Goal: Task Accomplishment & Management: Use online tool/utility

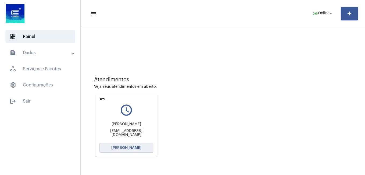
click at [110, 145] on button "[PERSON_NAME]" at bounding box center [127, 148] width 54 height 10
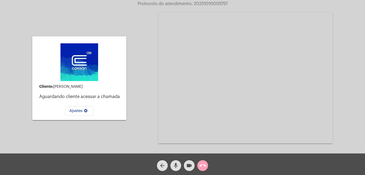
click at [205, 166] on mat-icon "call_end" at bounding box center [203, 165] width 6 height 6
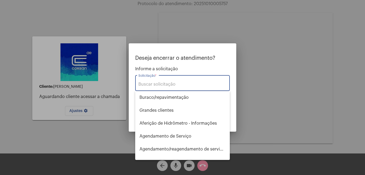
click at [149, 86] on input "Solicitação *" at bounding box center [183, 84] width 88 height 5
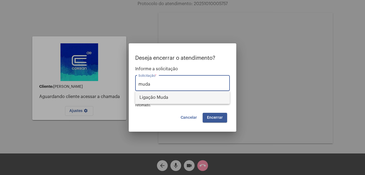
click at [151, 95] on span "Ligação Muda" at bounding box center [183, 97] width 86 height 13
type input "Ligação Muda"
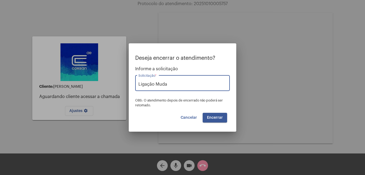
click at [208, 117] on span "Encerrar" at bounding box center [215, 118] width 16 height 4
